Goal: Information Seeking & Learning: Learn about a topic

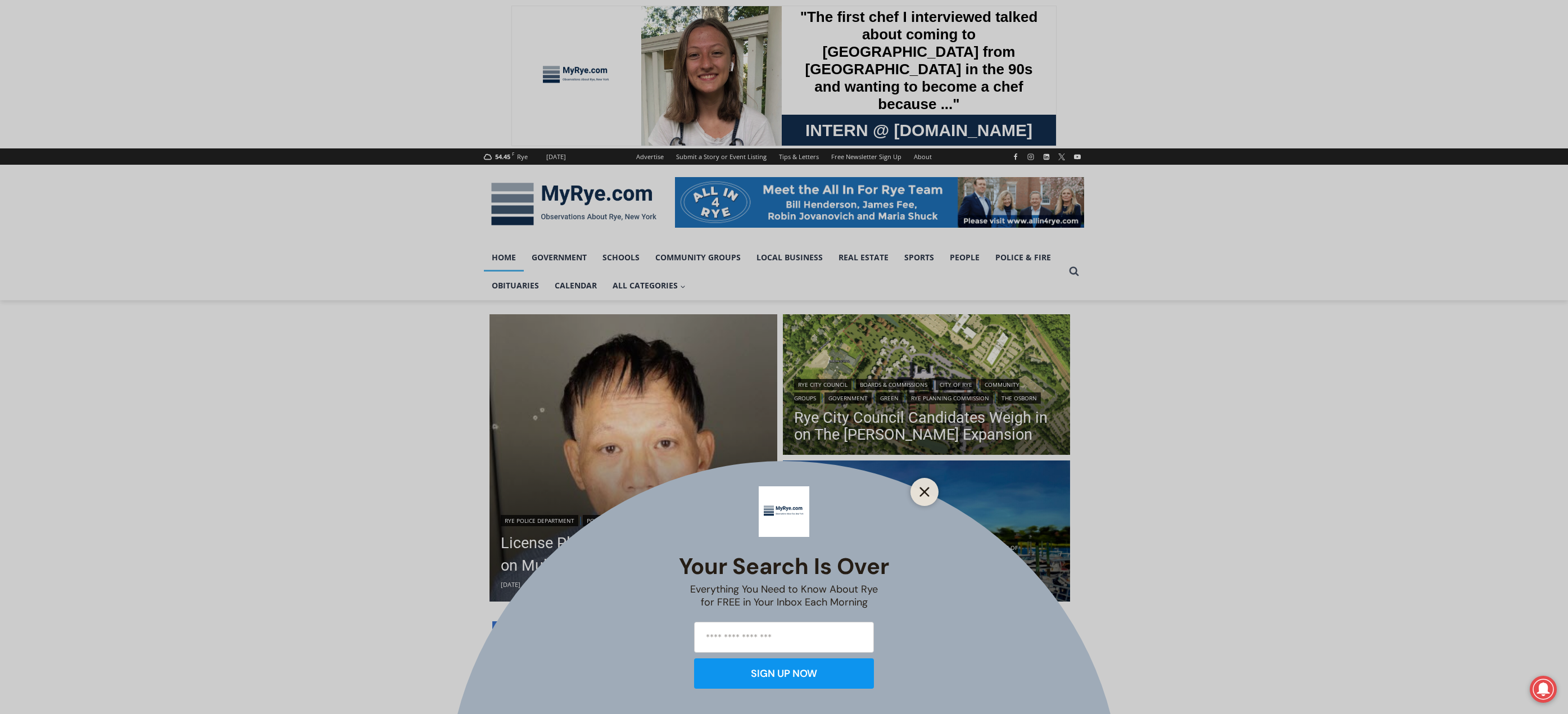
click at [929, 486] on button "Close" at bounding box center [924, 491] width 16 height 16
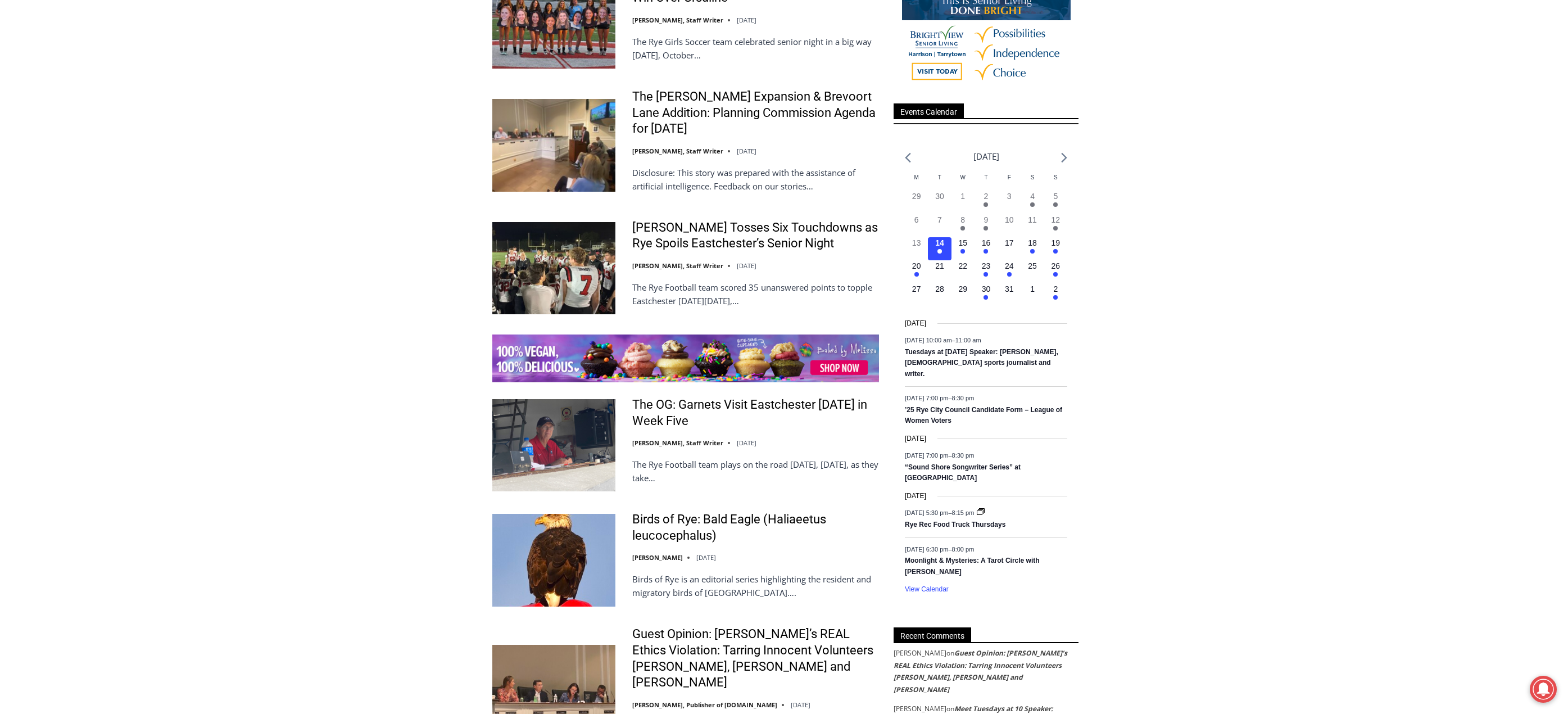
scroll to position [1574, 0]
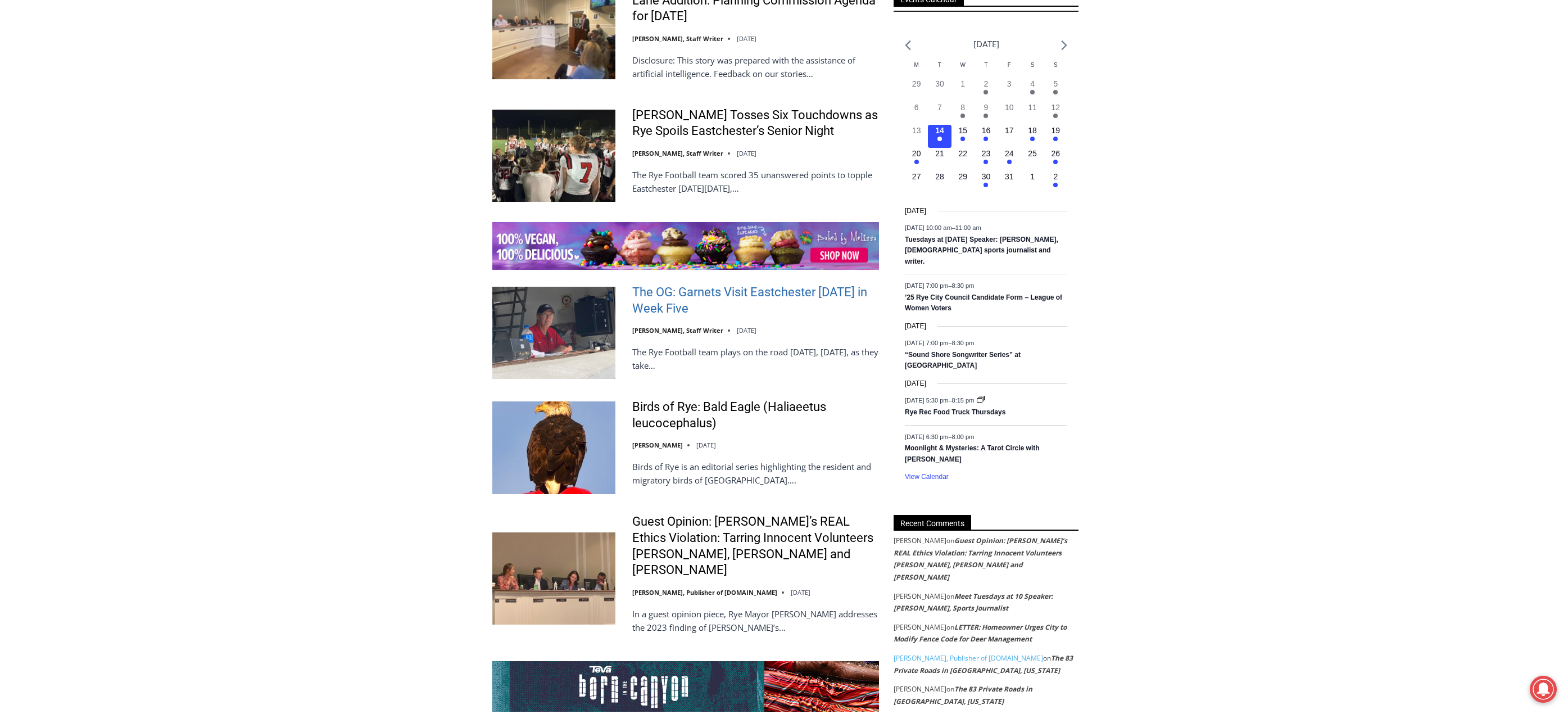
click at [676, 297] on link "The OG: Garnets Visit Eastchester [DATE] in Week Five" at bounding box center [755, 300] width 247 height 32
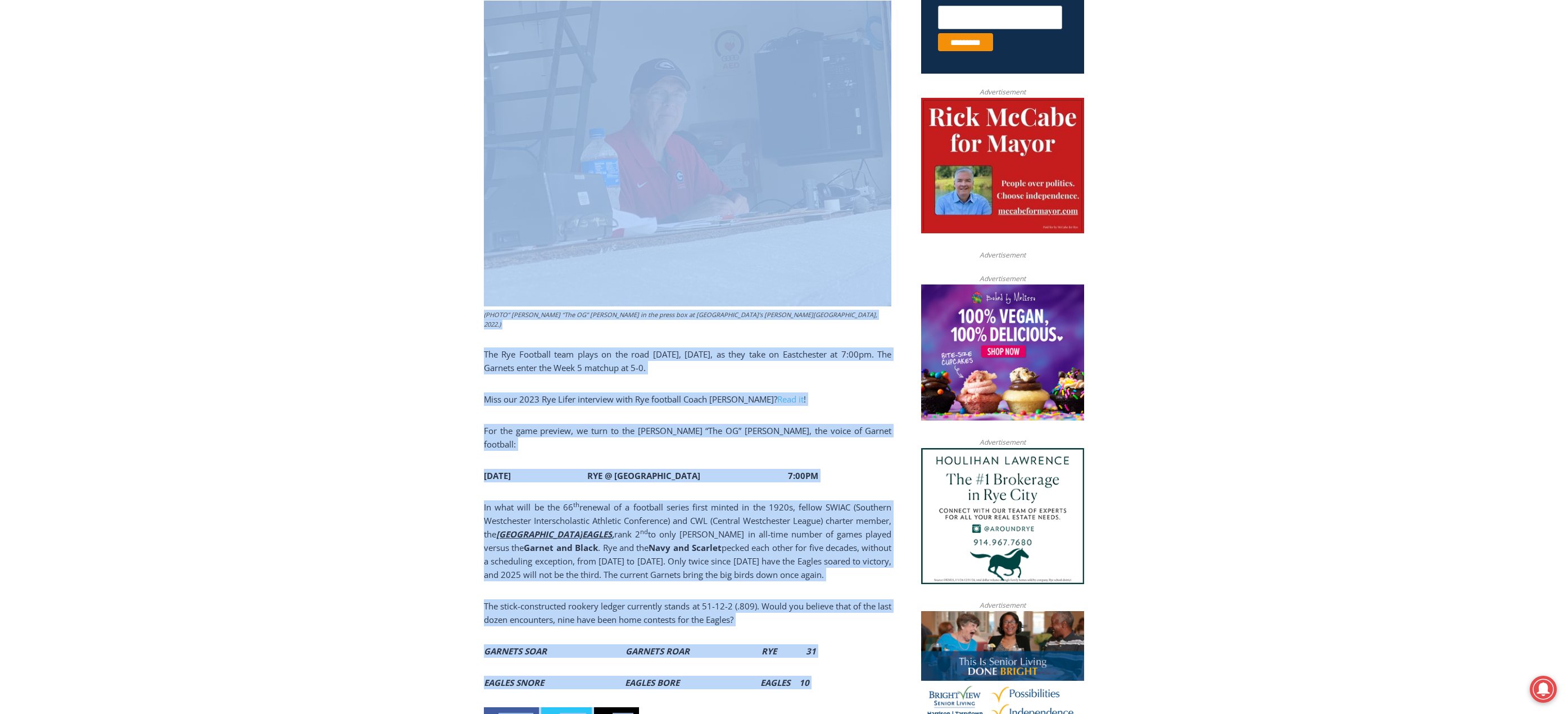
scroll to position [588, 0]
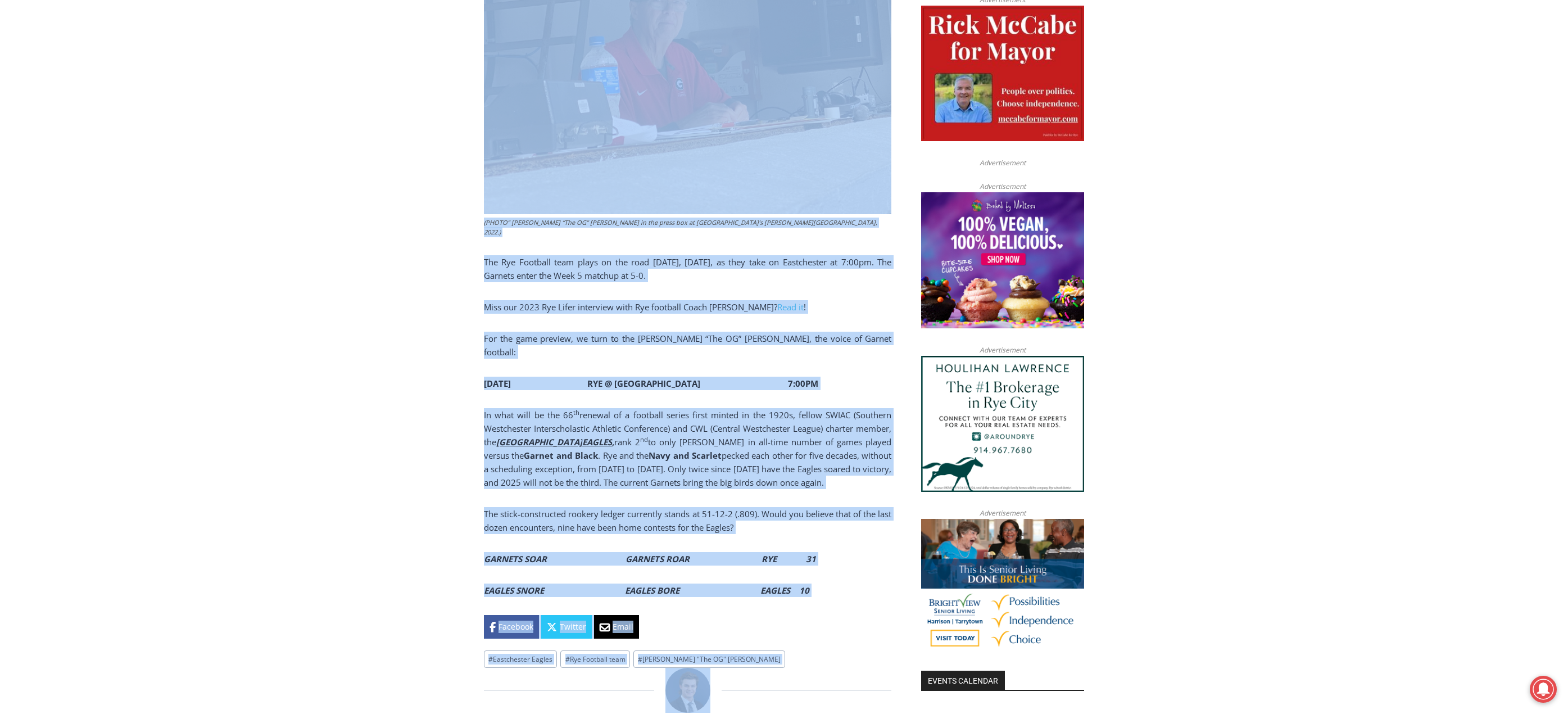
drag, startPoint x: 477, startPoint y: 388, endPoint x: 862, endPoint y: 560, distance: 421.7
click at [870, 575] on div "Home > Sports > Sports Game Story > Boys Varsity Football > The OG: Garnets Vis…" at bounding box center [784, 638] width 1568 height 1853
click at [862, 583] on p "EAGLES SNORE EAGLES BORE EAGLES 10" at bounding box center [687, 590] width 407 height 14
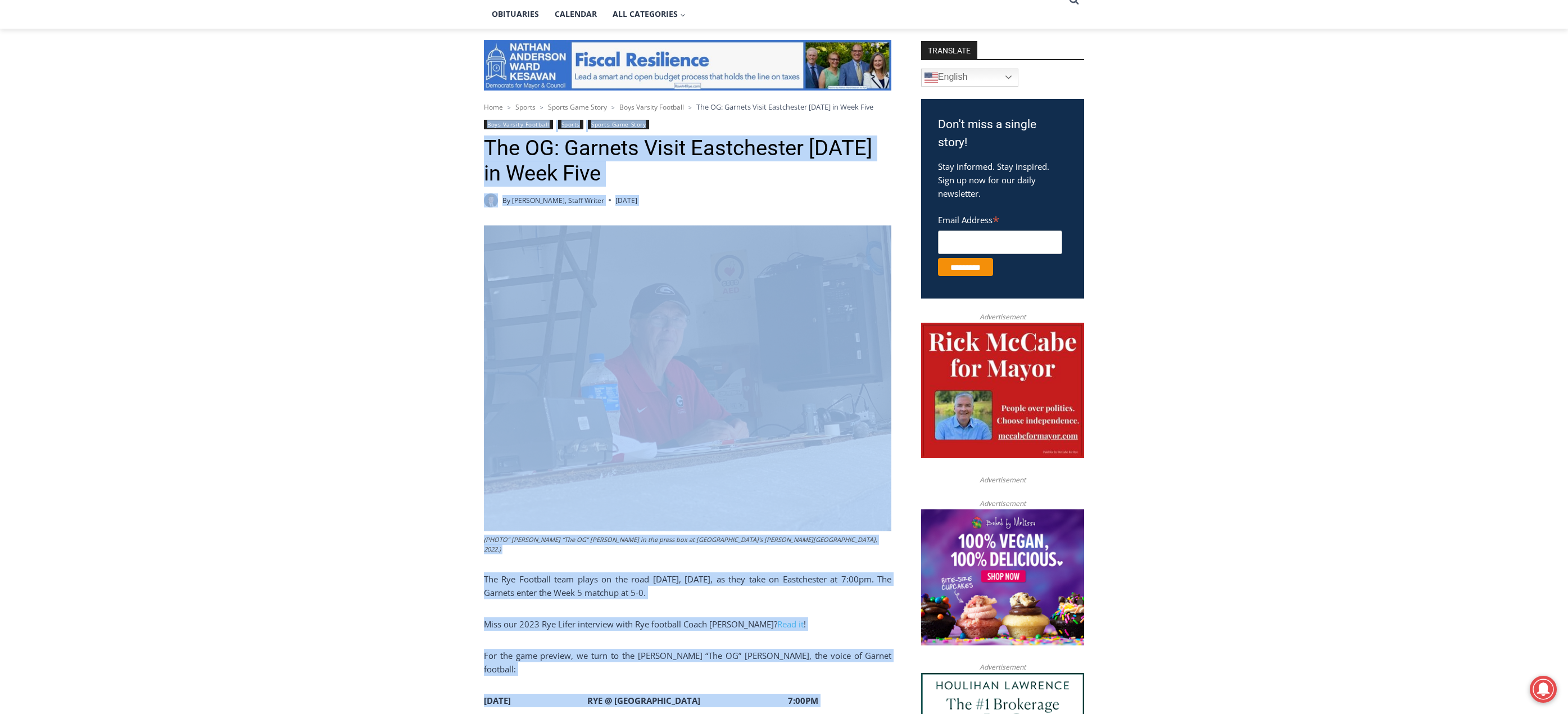
scroll to position [487, 0]
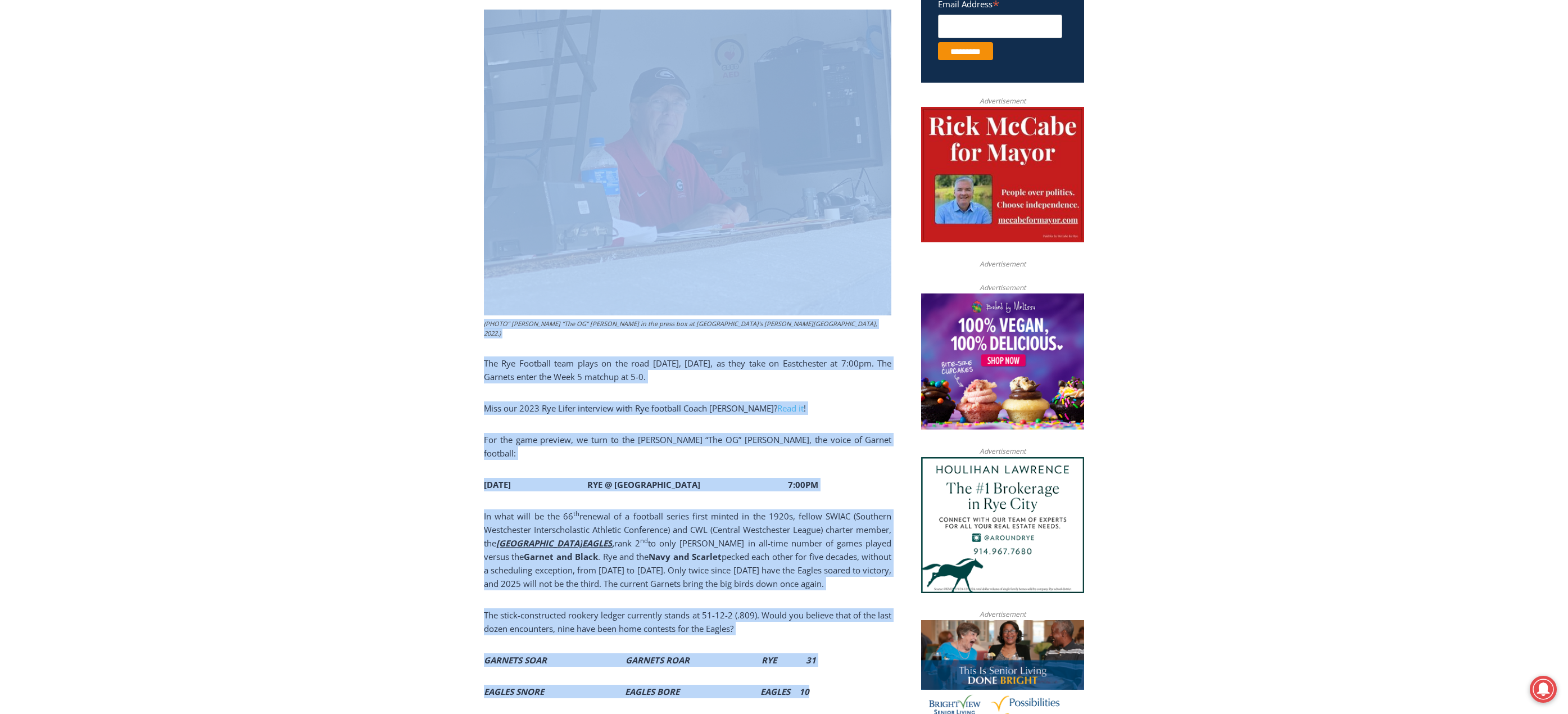
drag, startPoint x: 467, startPoint y: 141, endPoint x: 752, endPoint y: 514, distance: 469.4
copy div "Boys Varsity Football Sports Sports Game Story The OG: Garnets Visit Eastcheste…"
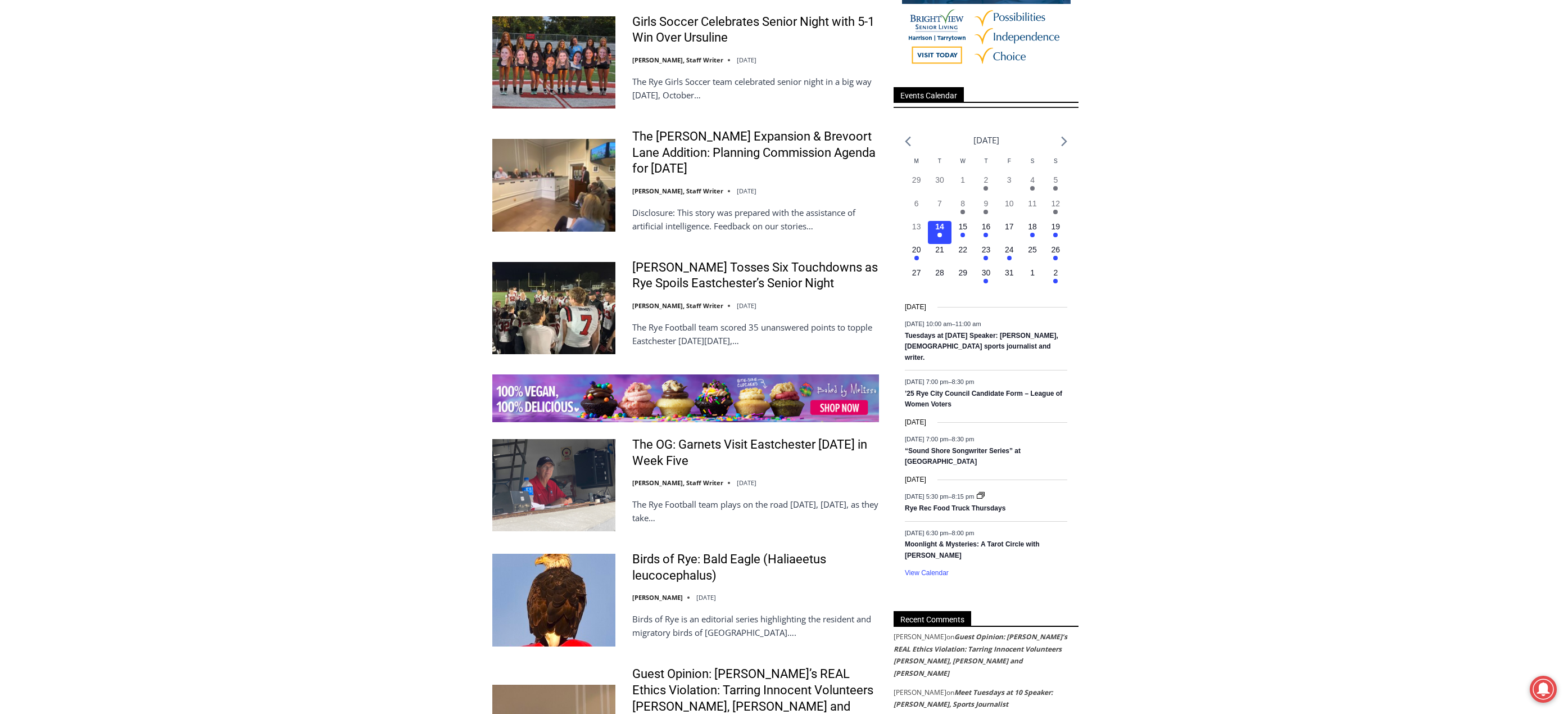
scroll to position [1405, 0]
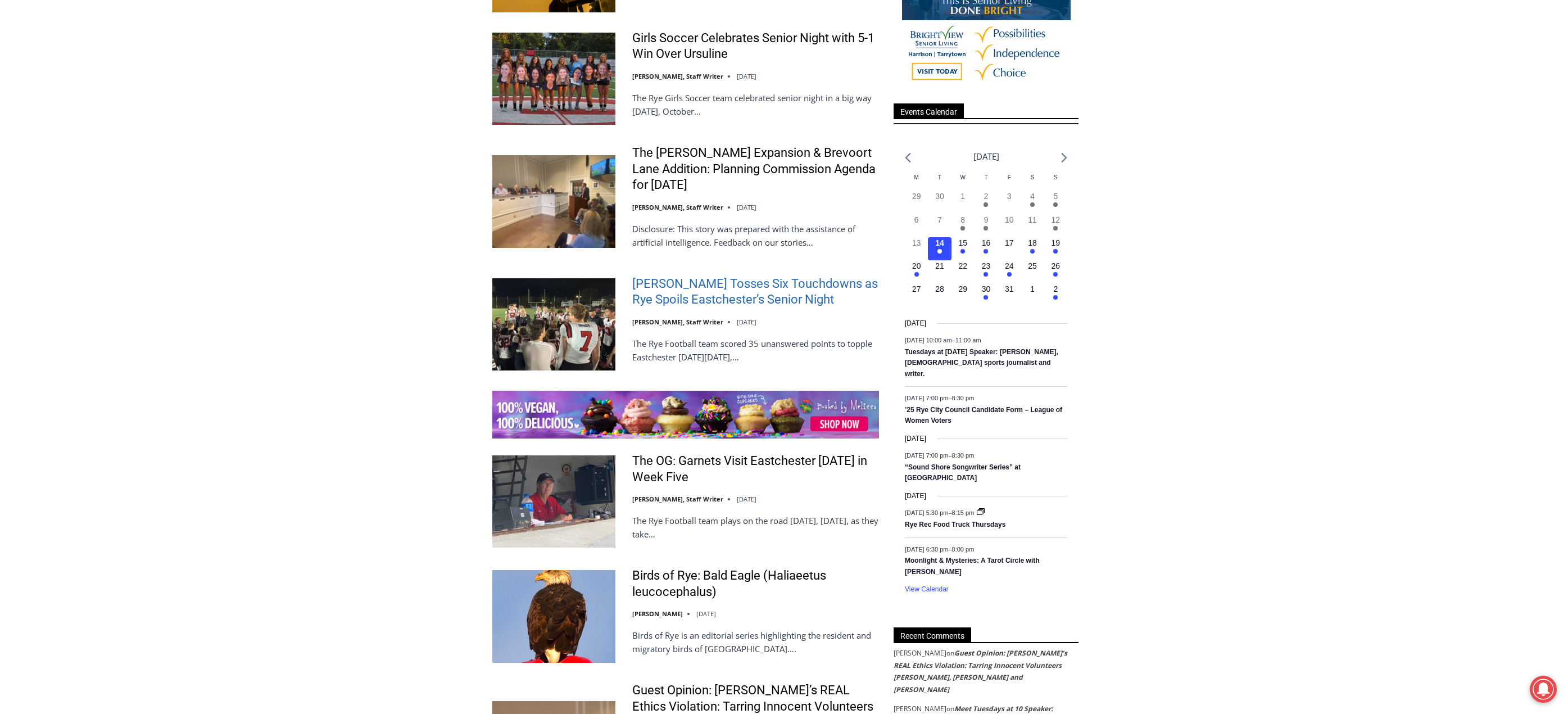
click at [683, 287] on link "Miller Tosses Six Touchdowns as Rye Spoils Eastchester’s Senior Night" at bounding box center [755, 292] width 247 height 32
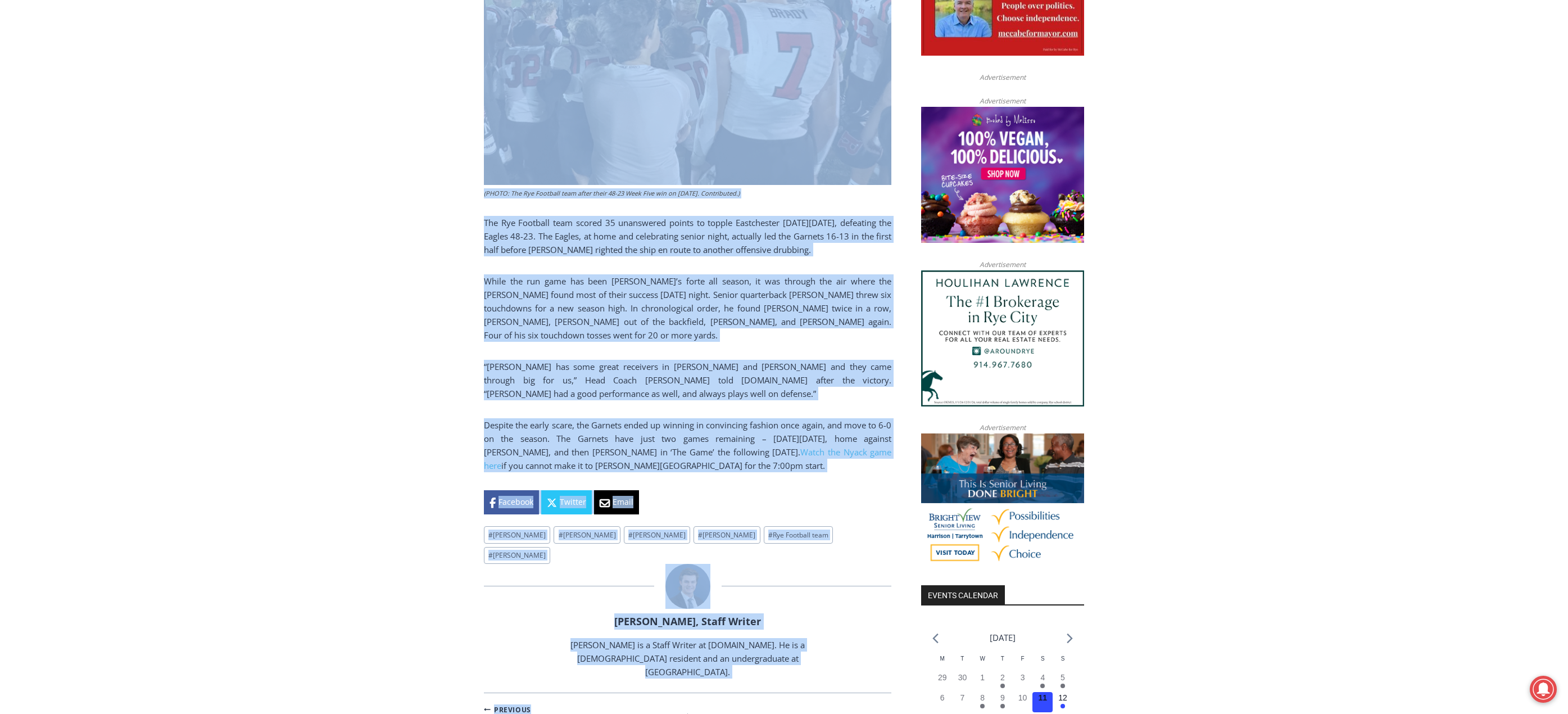
scroll to position [781, 0]
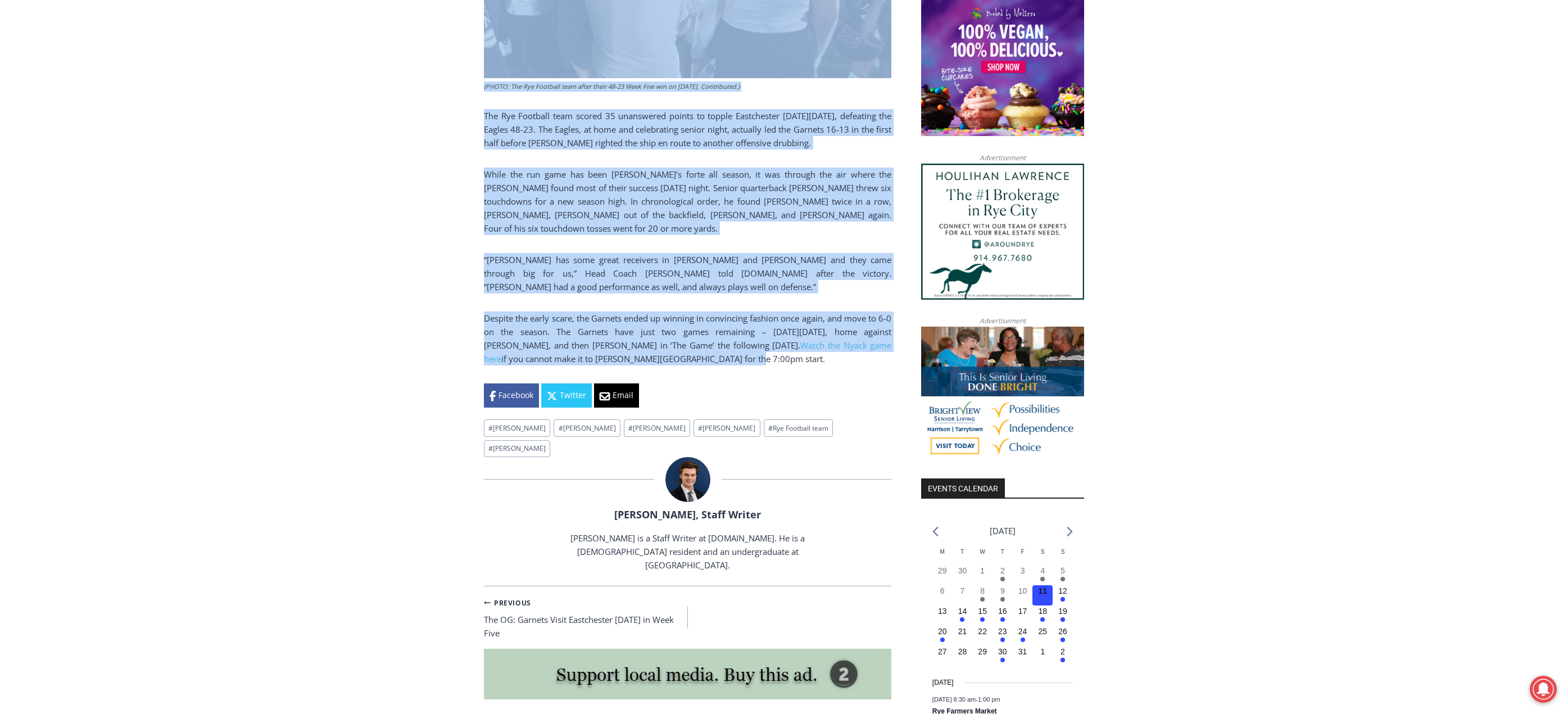
drag, startPoint x: 476, startPoint y: 420, endPoint x: 756, endPoint y: 353, distance: 287.9
click at [756, 353] on div "Home > Sports > Sports Game Story > Boys Varsity Football > Miller Tosses Six T…" at bounding box center [784, 442] width 1568 height 1845
copy div "Miller Tosses Six Touchdowns as Rye Spoils Eastchester’s Senior Night By Charli…"
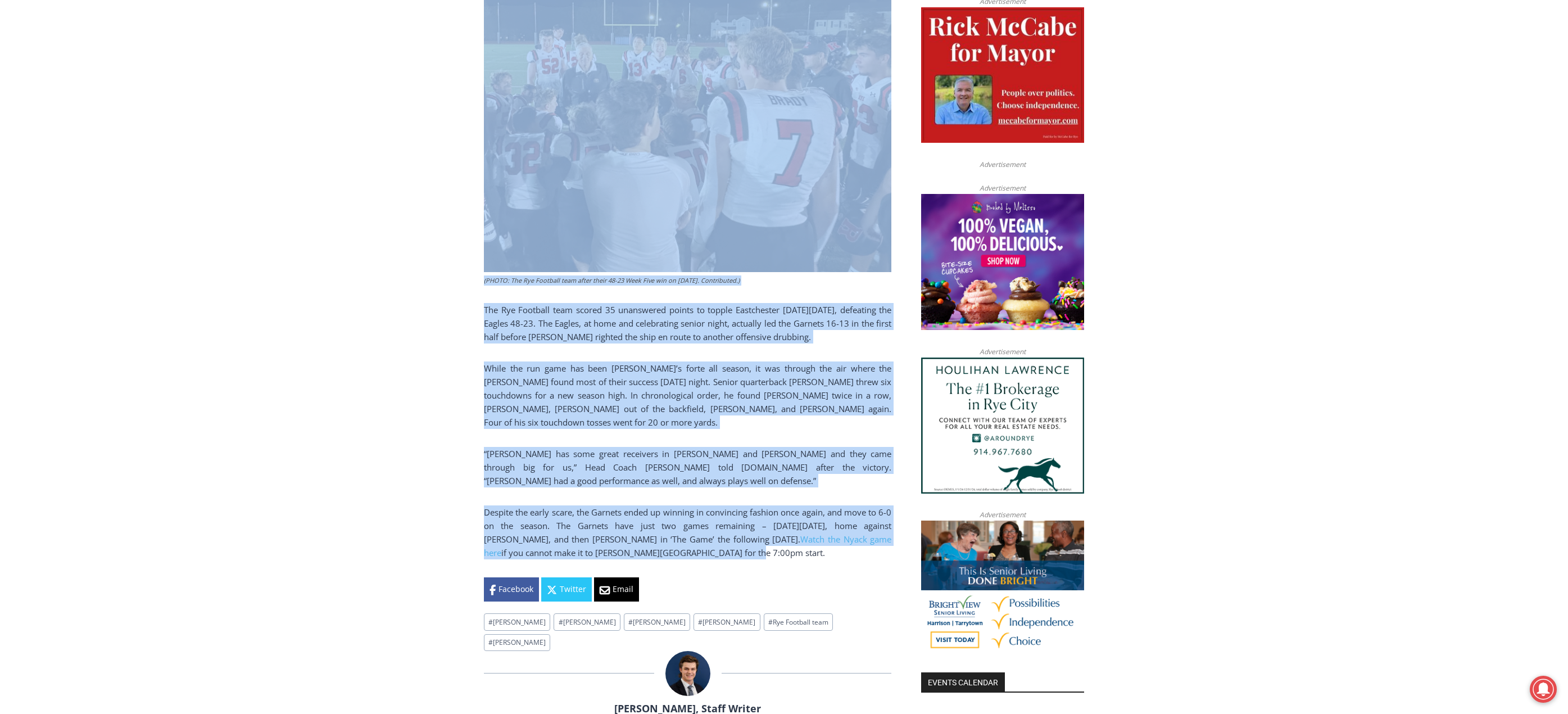
scroll to position [443, 0]
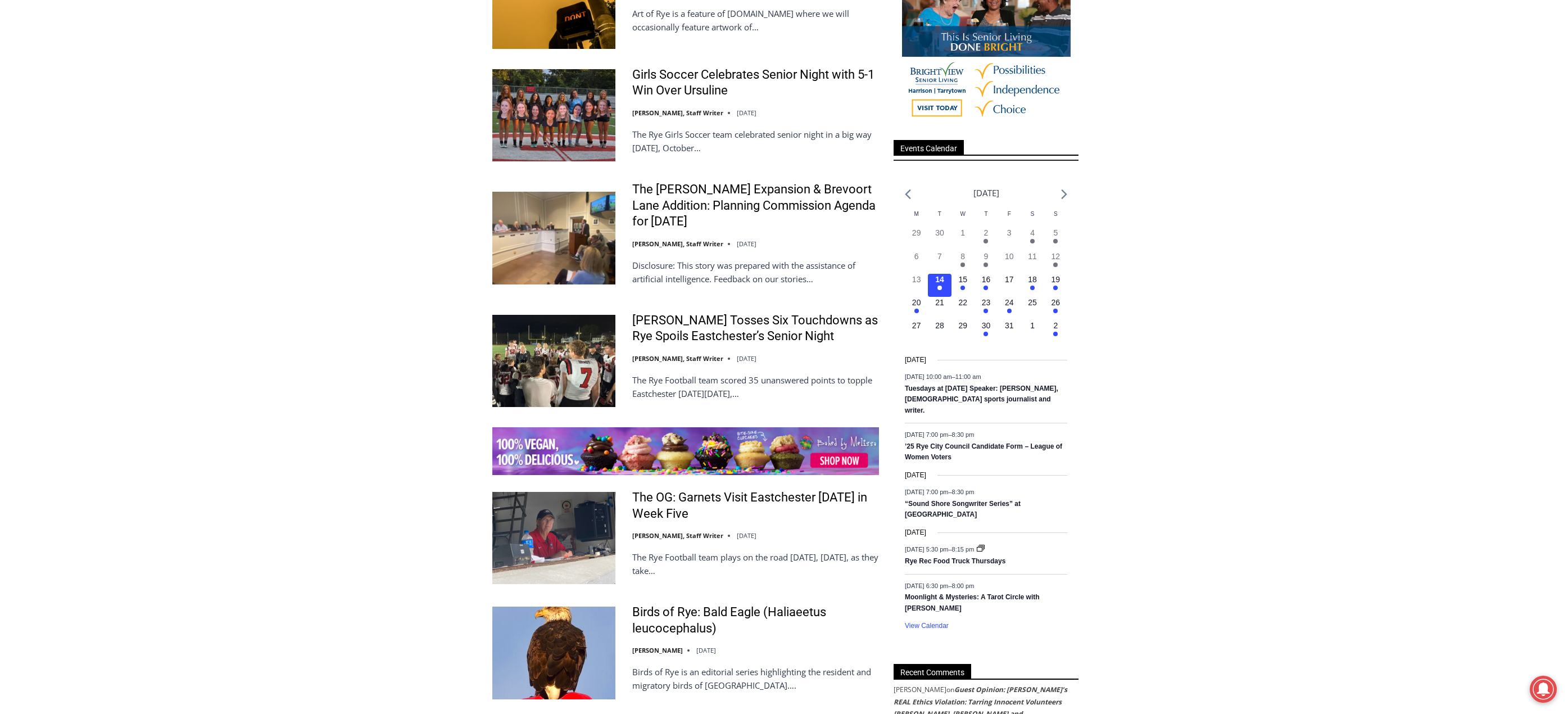
scroll to position [1349, 0]
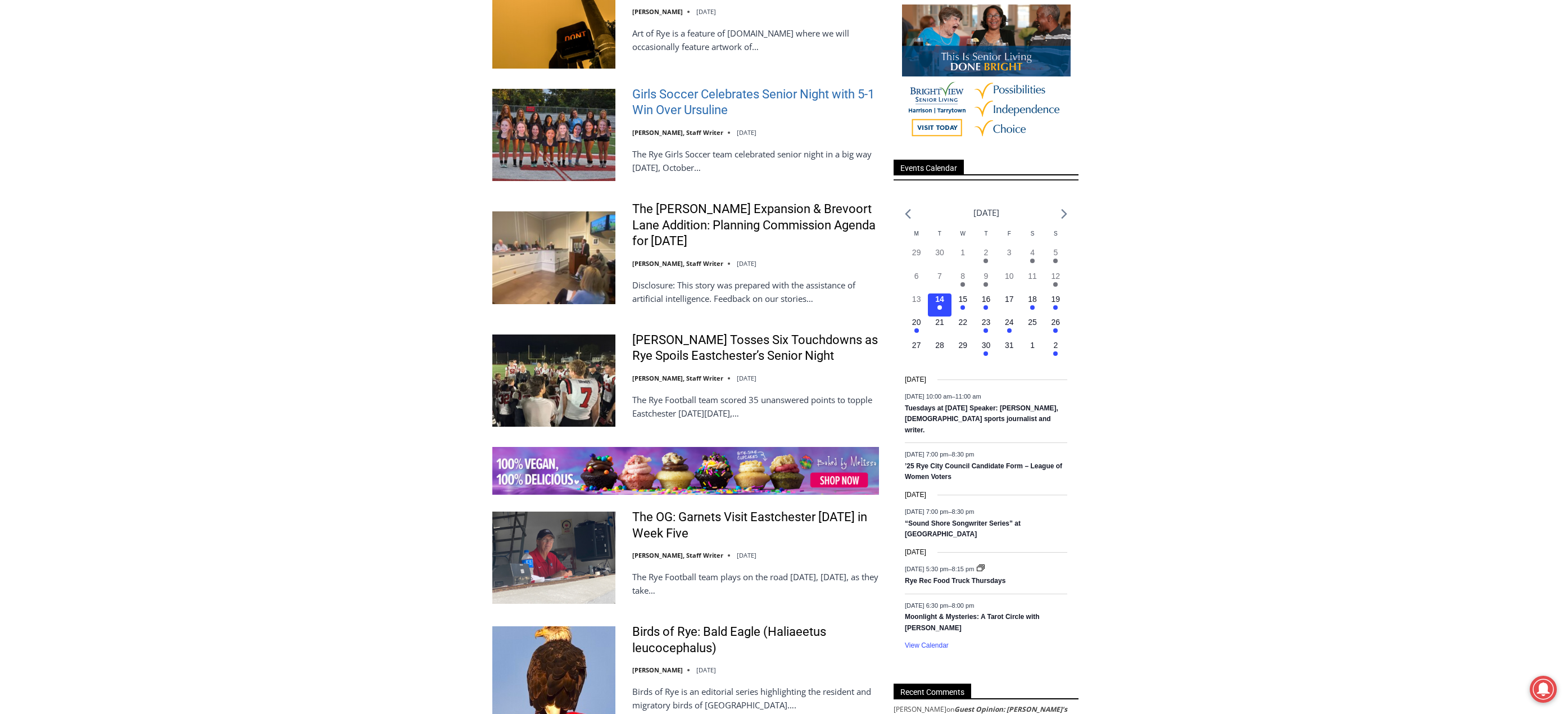
click at [661, 109] on link "Girls Soccer Celebrates Senior Night with 5-1 Win Over Ursuline" at bounding box center [755, 102] width 247 height 32
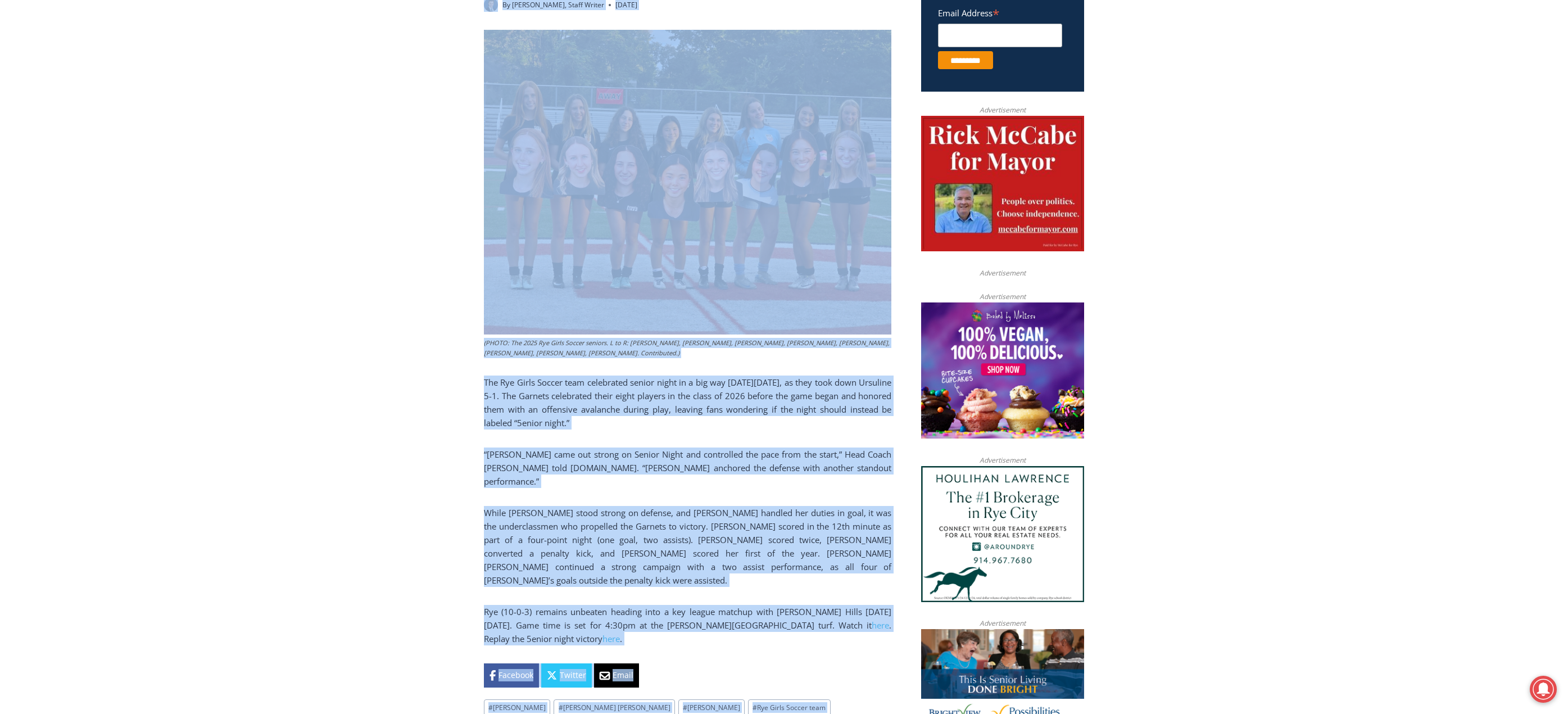
scroll to position [722, 0]
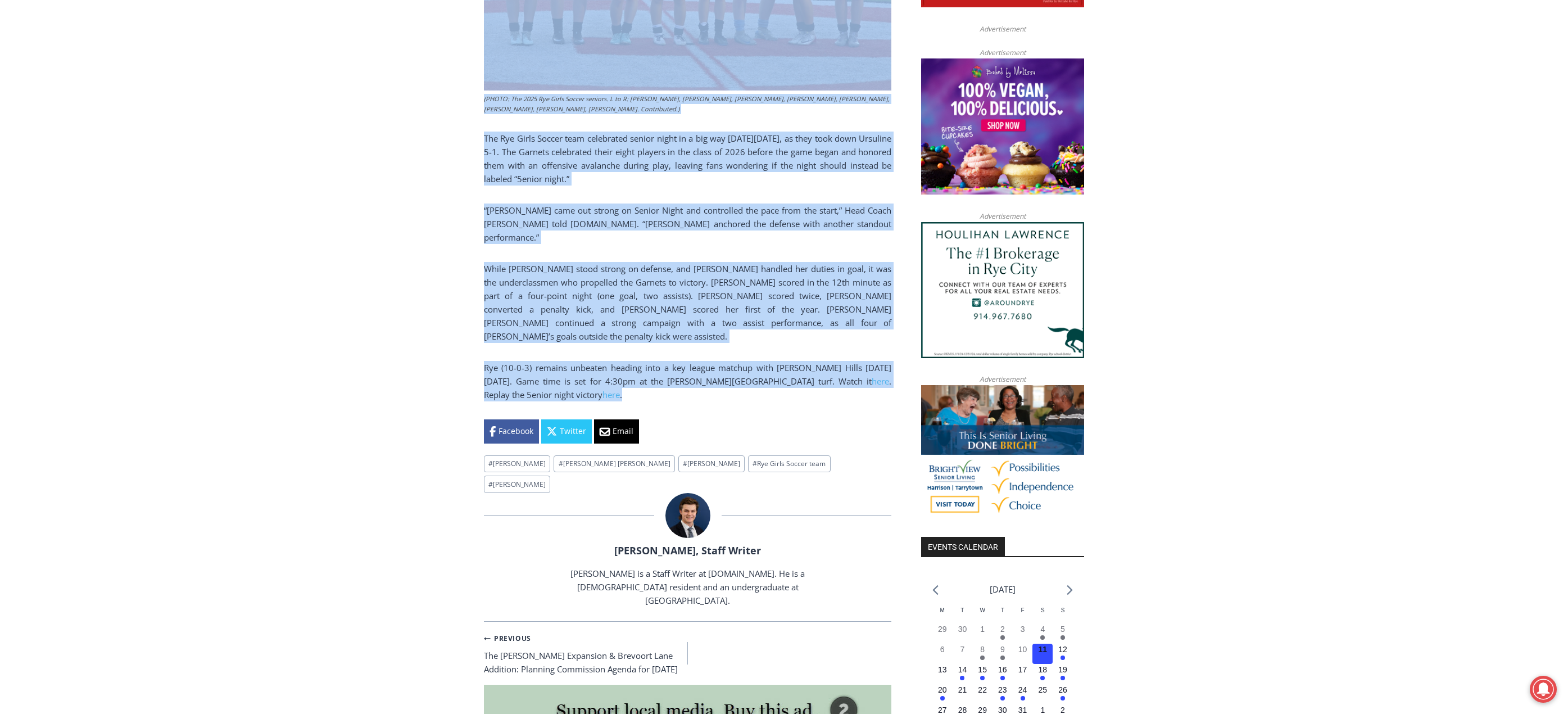
drag, startPoint x: 437, startPoint y: 398, endPoint x: 754, endPoint y: 372, distance: 318.1
click at [752, 385] on div "Home > Sports > Sports Game Story > Girls Varsity Soccer > Girls Soccer Celebra…" at bounding box center [784, 495] width 1568 height 1834
copy div "Girls Varsity Soccer Sports Sports Game Story Girls Soccer Celebrates Senior Ni…"
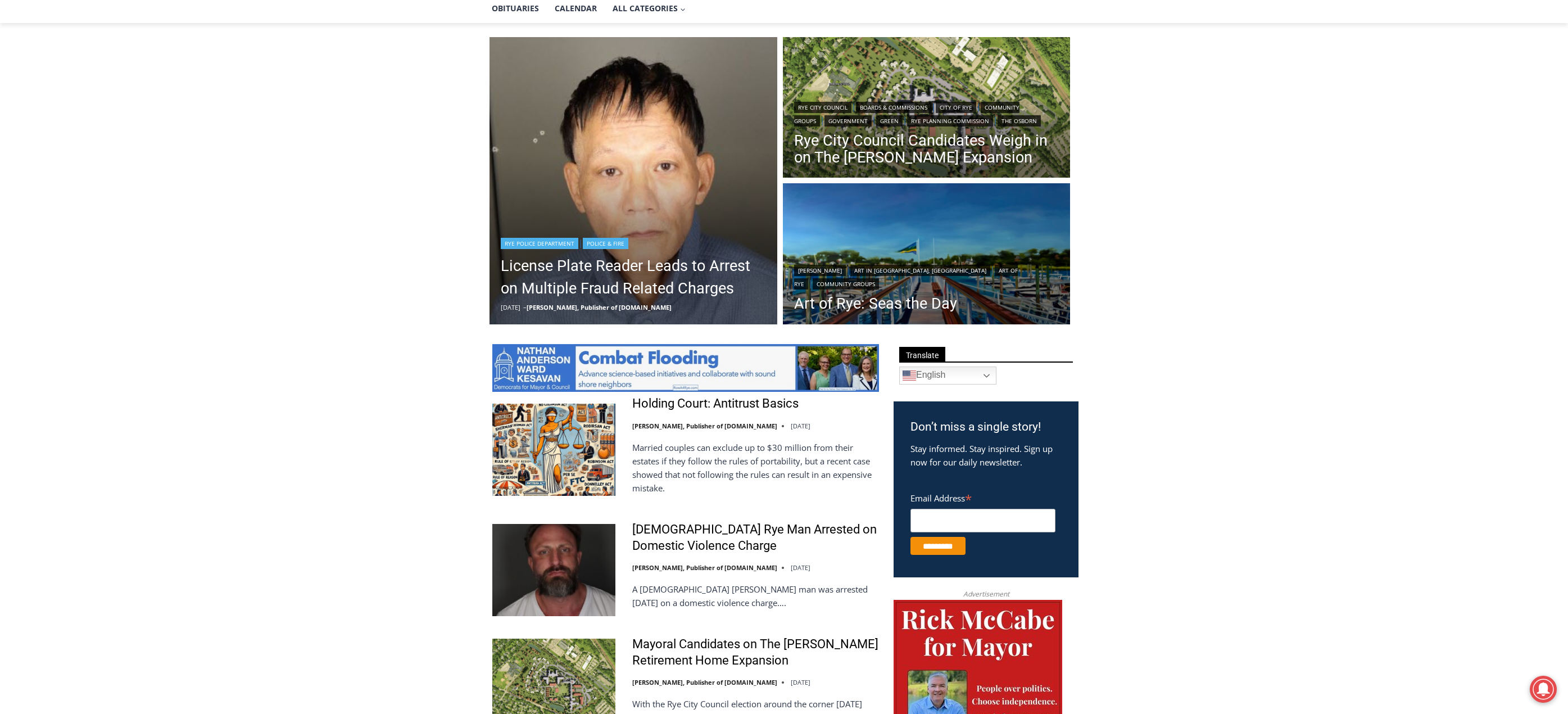
scroll to position [225, 0]
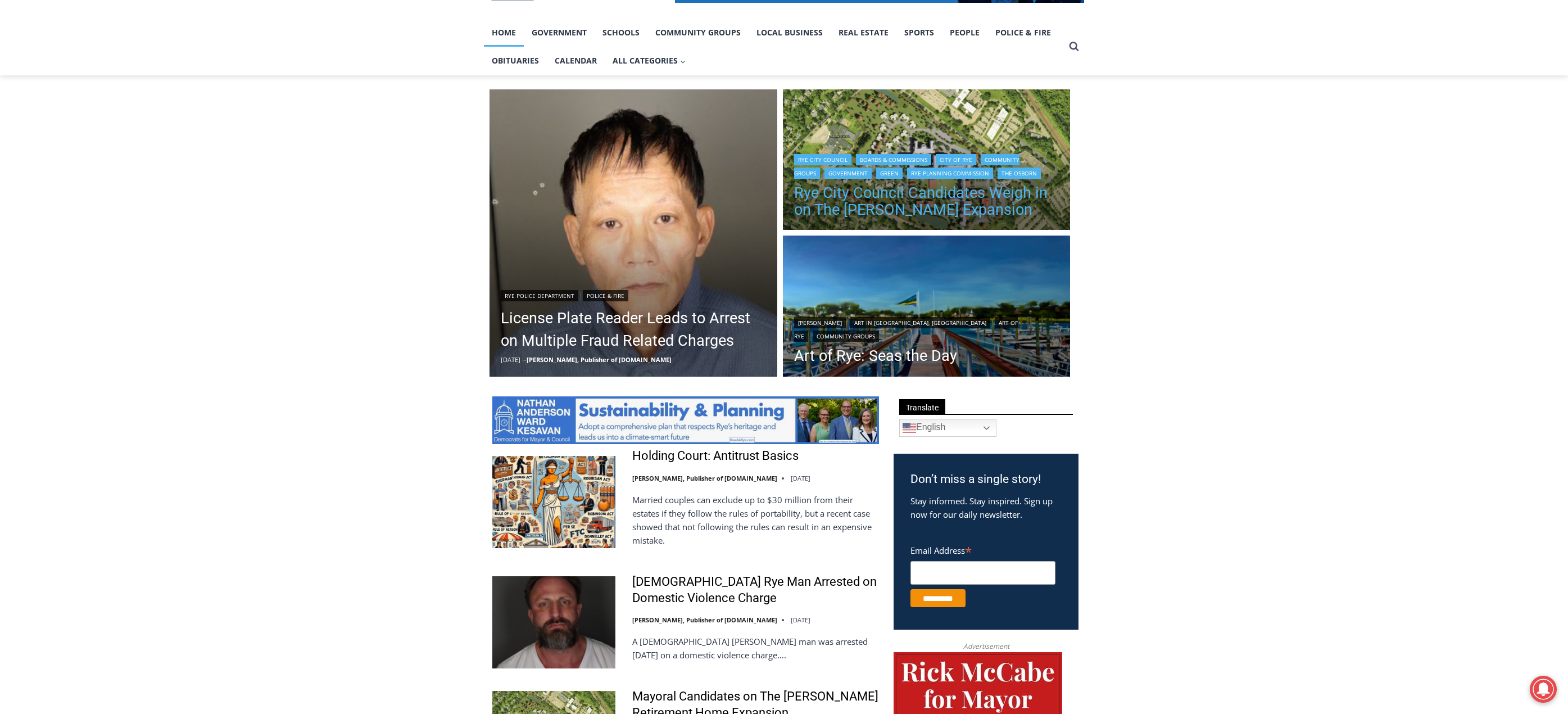
click at [904, 195] on link "Rye City Council Candidates Weigh in on The [PERSON_NAME] Expansion" at bounding box center [926, 201] width 265 height 33
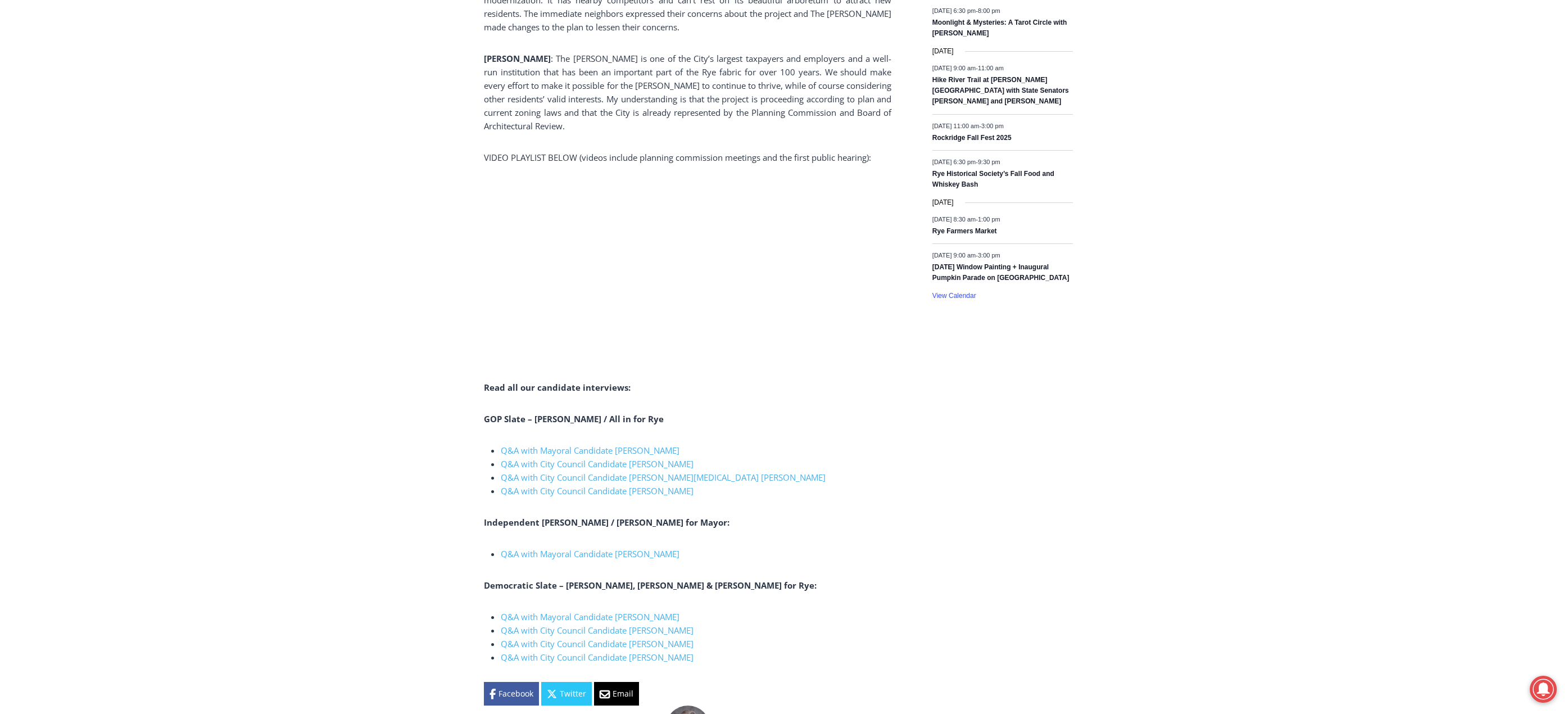
scroll to position [1686, 0]
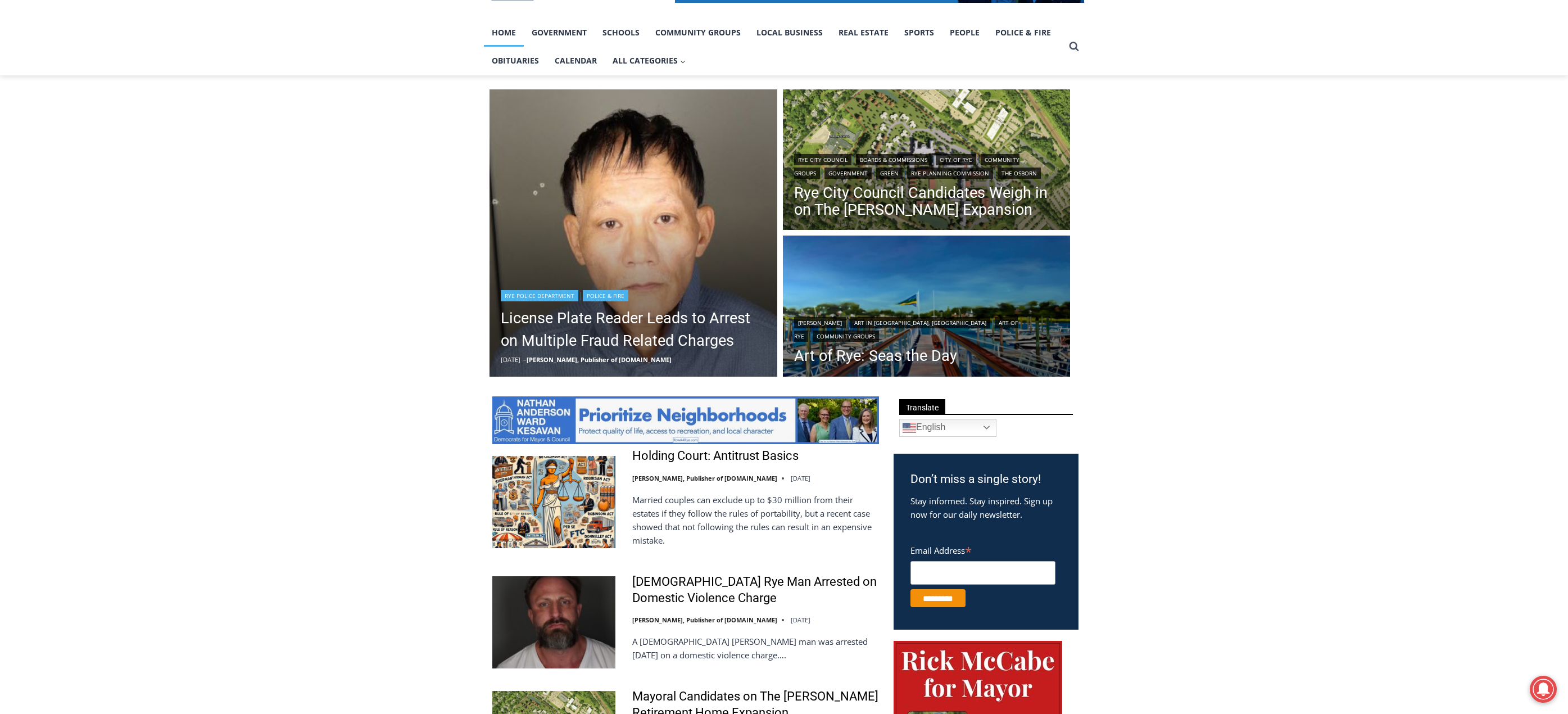
click at [579, 280] on header "Rye Police Department | Police & Fire License Plate Reader Leads to Arrest on M…" at bounding box center [633, 326] width 288 height 102
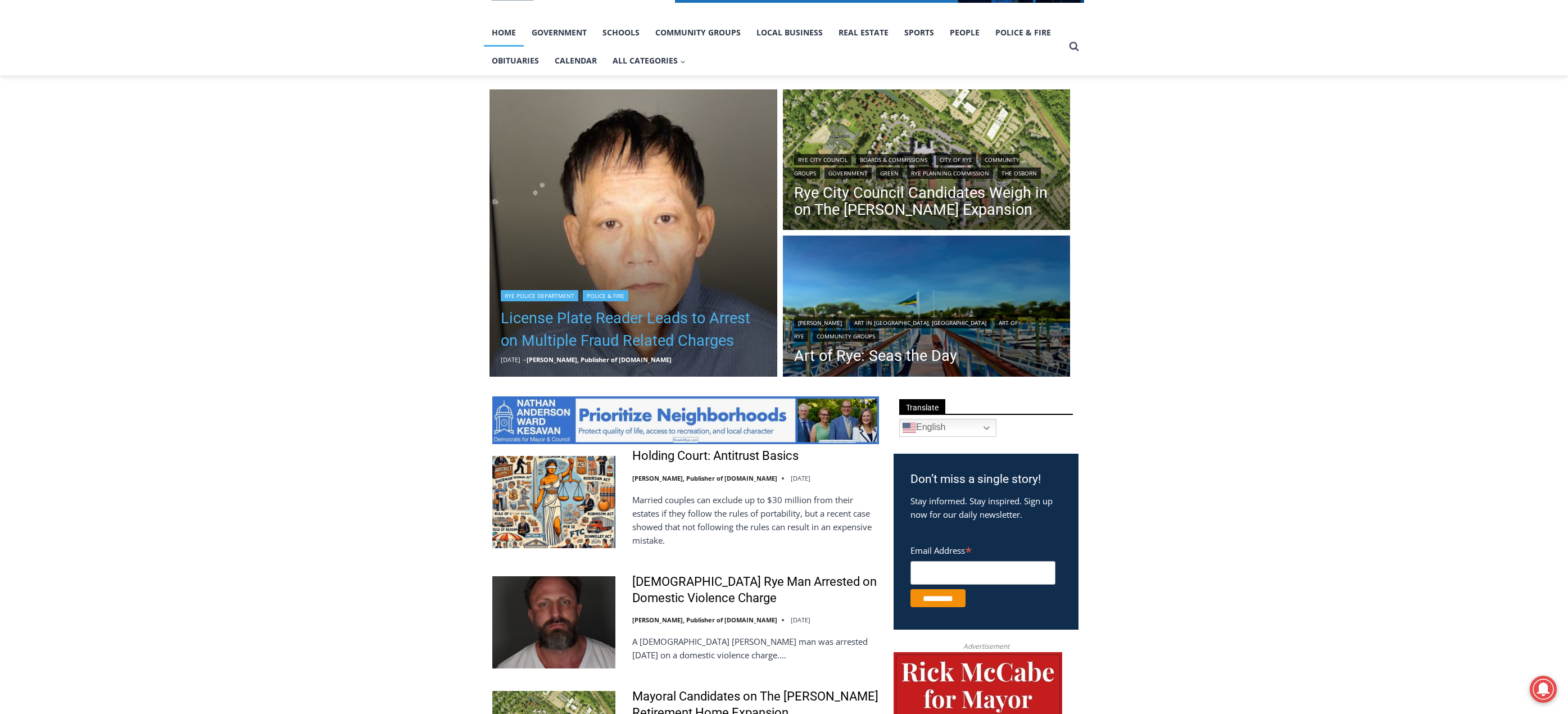
click at [661, 350] on link "License Plate Reader Leads to Arrest on Multiple Fraud Related Charges" at bounding box center [633, 329] width 265 height 45
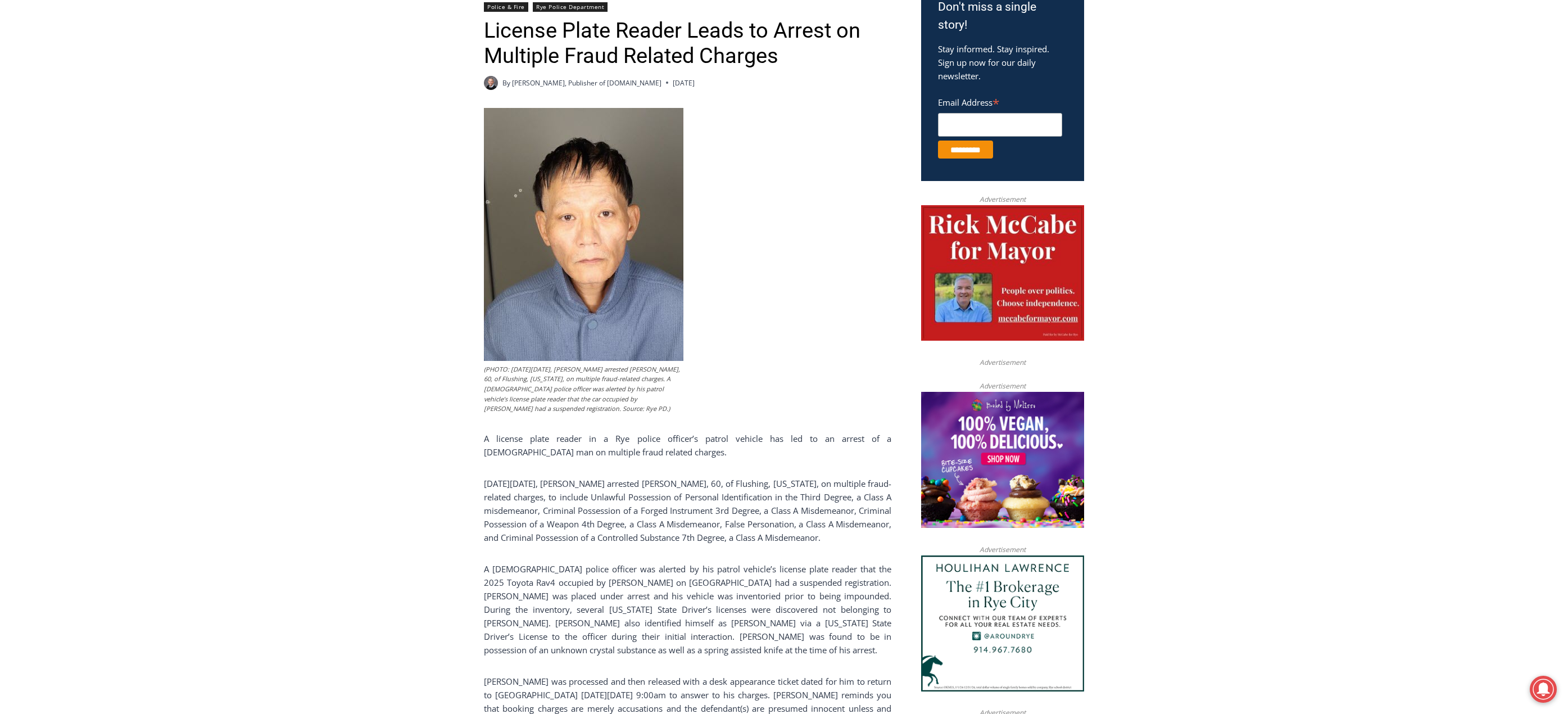
scroll to position [450, 0]
